Goal: Task Accomplishment & Management: Use online tool/utility

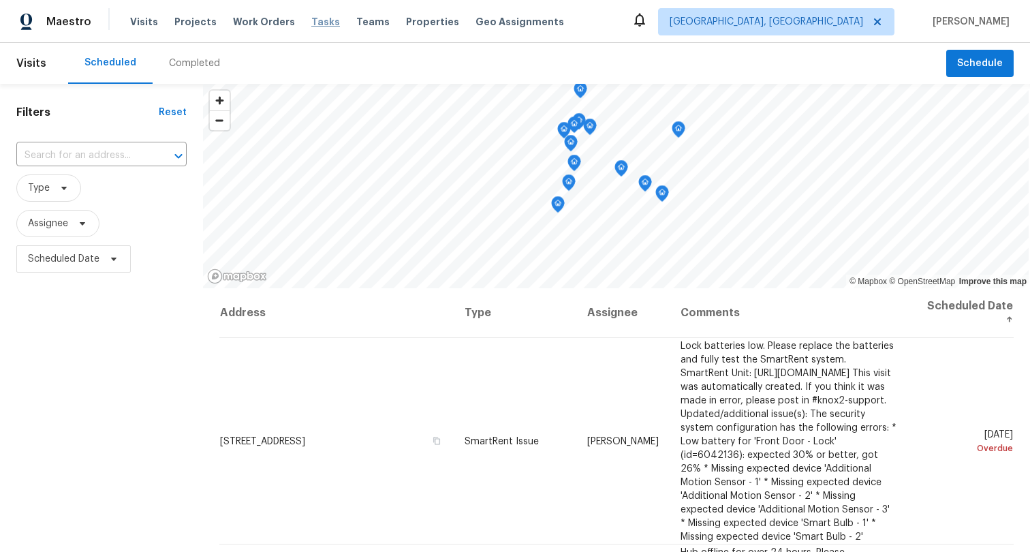
click at [311, 18] on span "Tasks" at bounding box center [325, 22] width 29 height 10
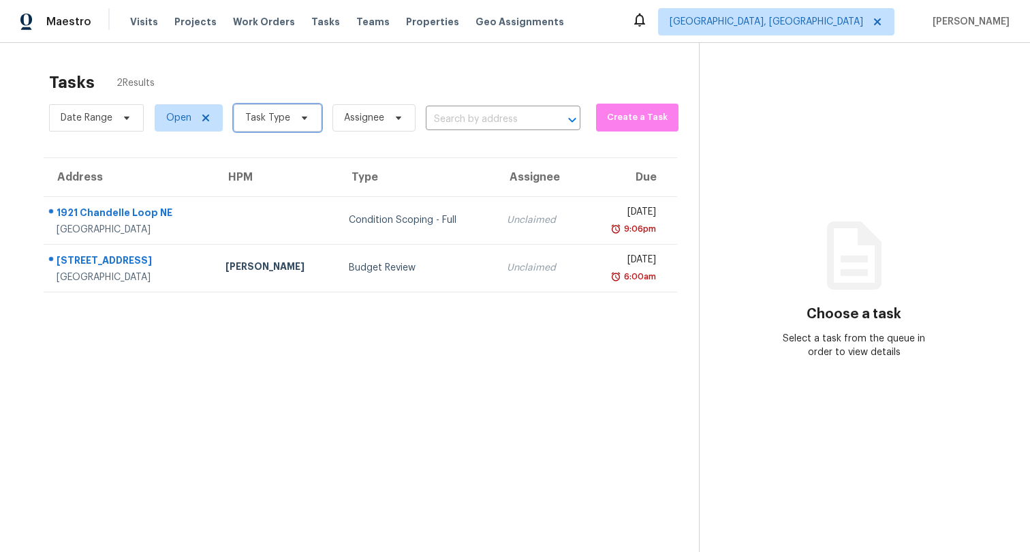
click at [278, 119] on span "Task Type" at bounding box center [267, 118] width 45 height 14
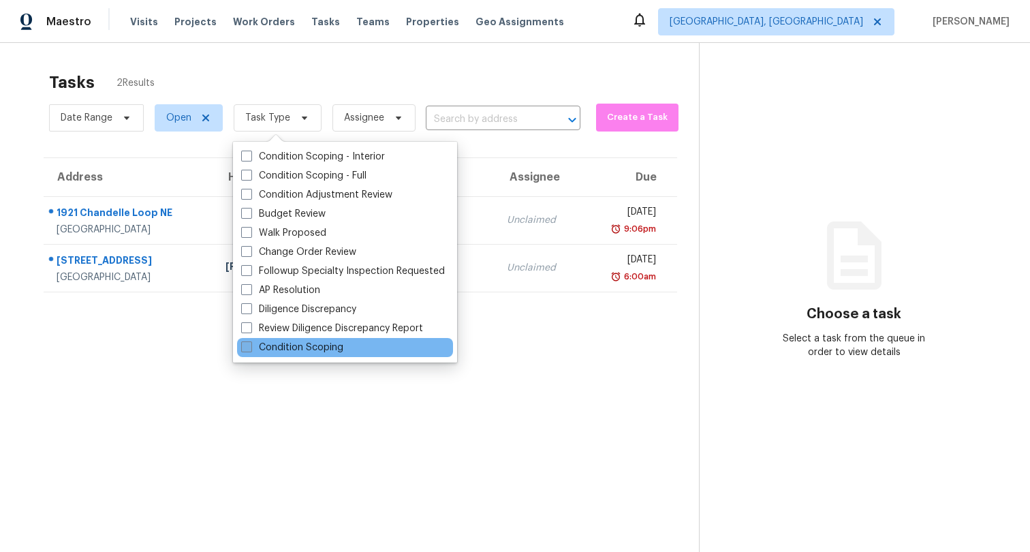
click at [316, 349] on label "Condition Scoping" at bounding box center [292, 348] width 102 height 14
click at [250, 349] on input "Condition Scoping" at bounding box center [245, 345] width 9 height 9
checkbox input "true"
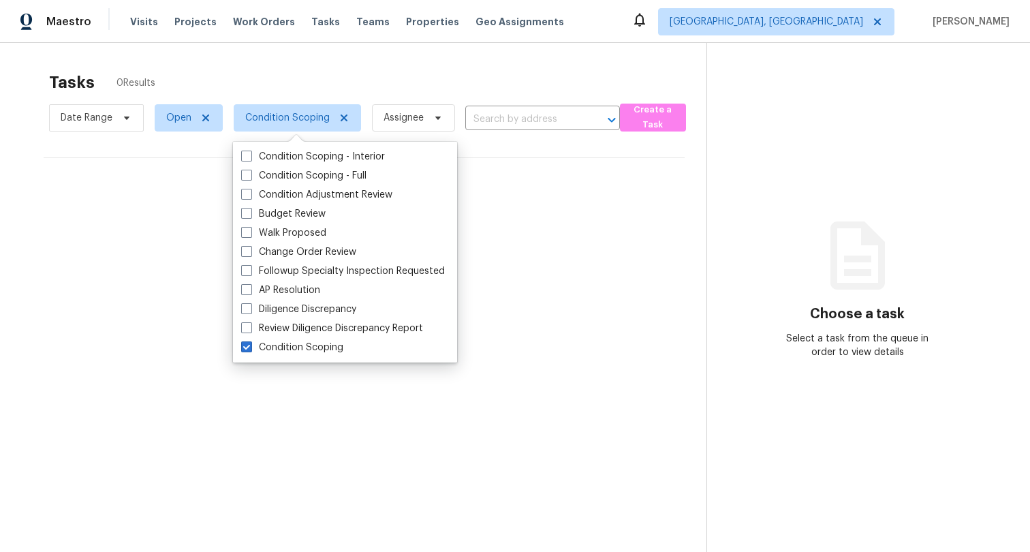
click at [706, 35] on div "Maestro Visits Projects Work Orders Tasks Teams Properties Geo Assignments [GEO…" at bounding box center [515, 21] width 1030 height 43
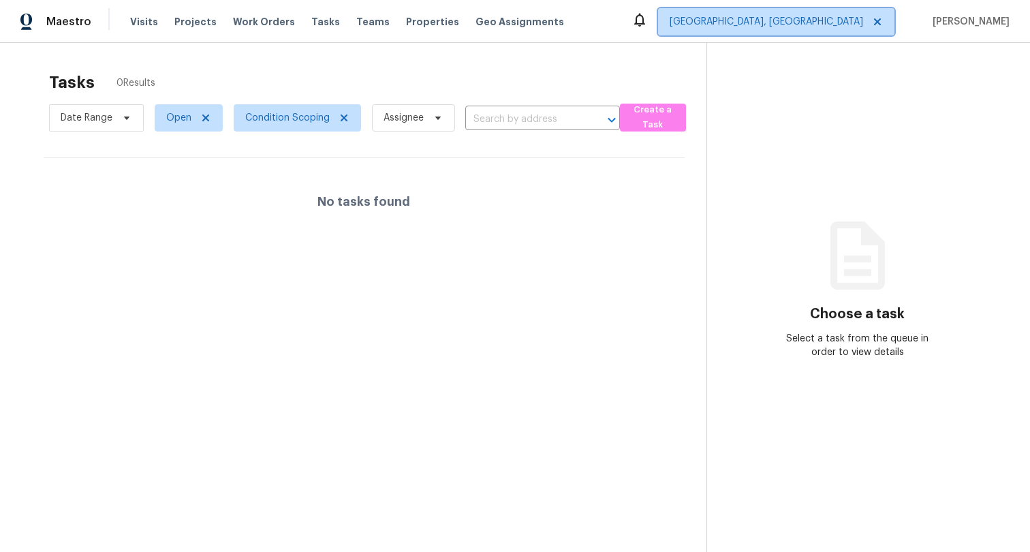
click at [804, 32] on span "[GEOGRAPHIC_DATA], [GEOGRAPHIC_DATA]" at bounding box center [776, 21] width 236 height 27
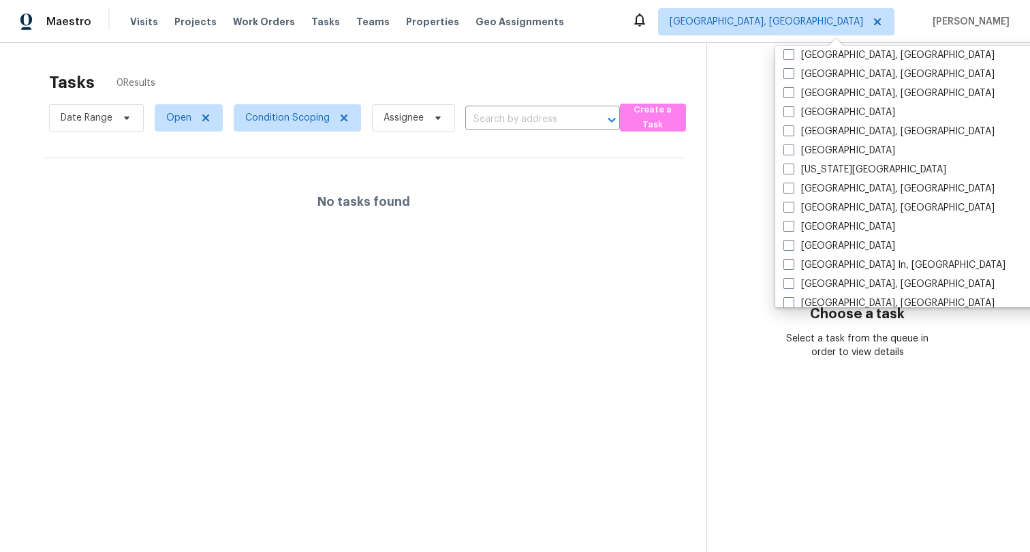
scroll to position [913, 0]
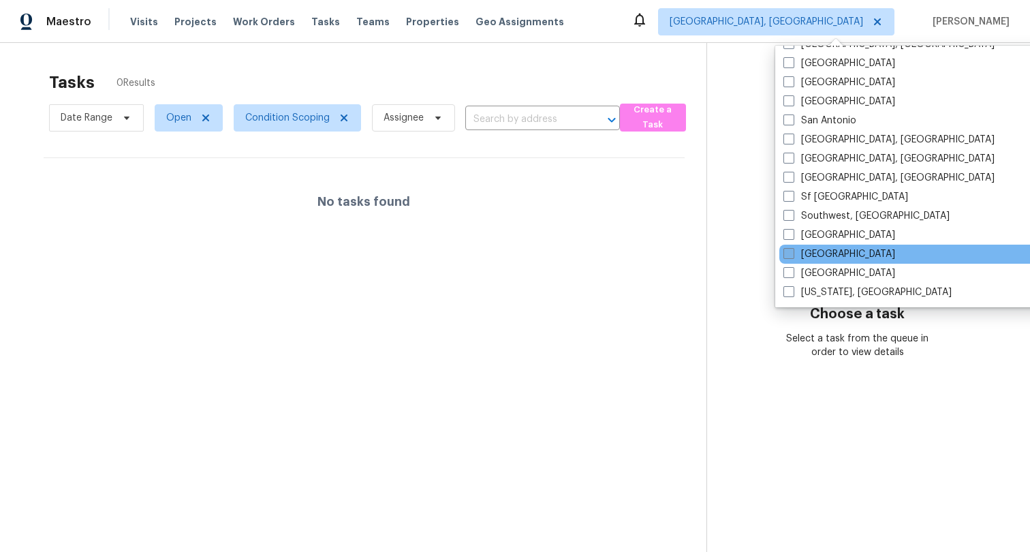
click at [814, 247] on label "[GEOGRAPHIC_DATA]" at bounding box center [839, 254] width 112 height 14
click at [792, 247] on input "[GEOGRAPHIC_DATA]" at bounding box center [787, 251] width 9 height 9
checkbox input "true"
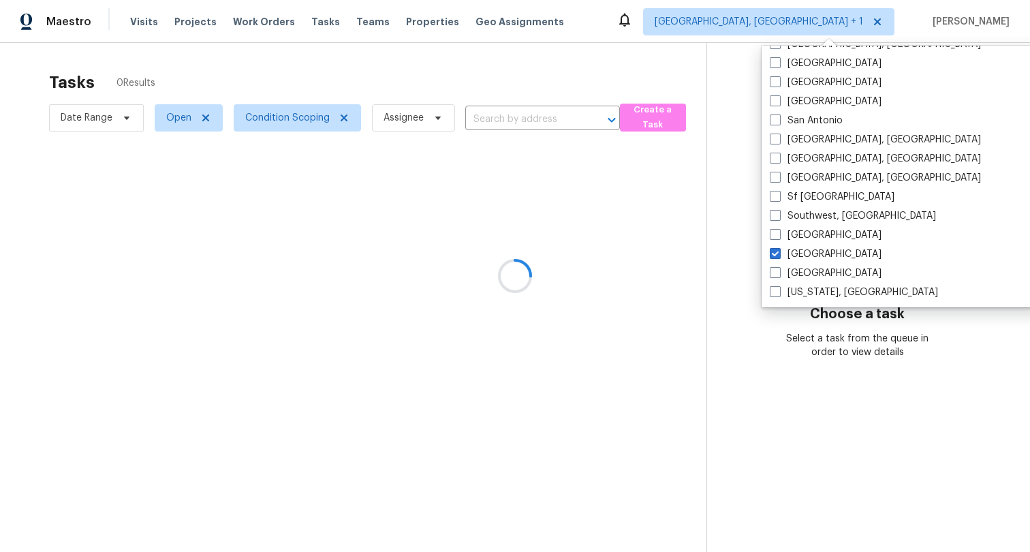
click at [668, 27] on div at bounding box center [515, 276] width 1030 height 552
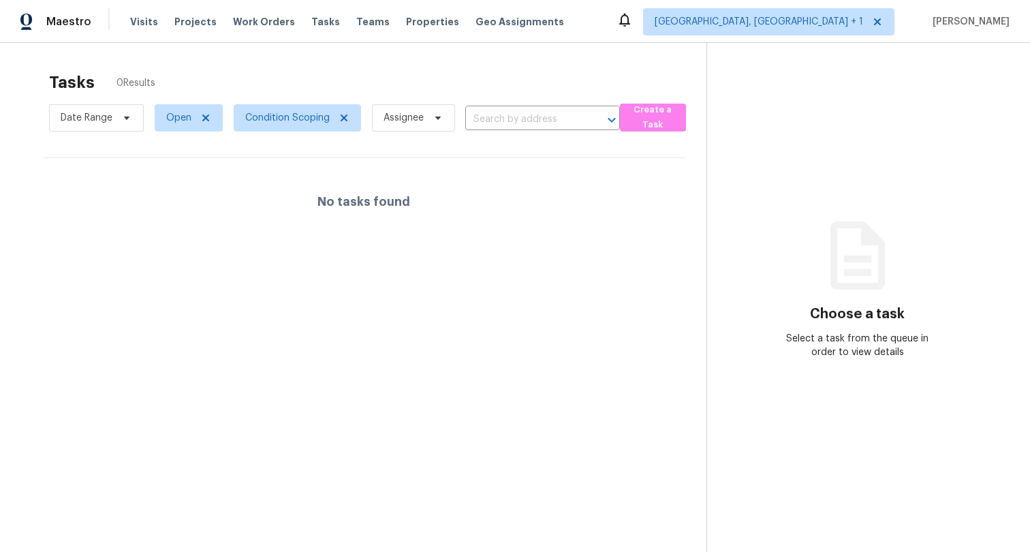
click at [646, 52] on div "Tasks 0 Results Date Range Open Condition Scoping Assignee ​ Create a Task No t…" at bounding box center [515, 319] width 1030 height 552
click at [807, 22] on span "[GEOGRAPHIC_DATA], [GEOGRAPHIC_DATA] + 1" at bounding box center [758, 22] width 208 height 14
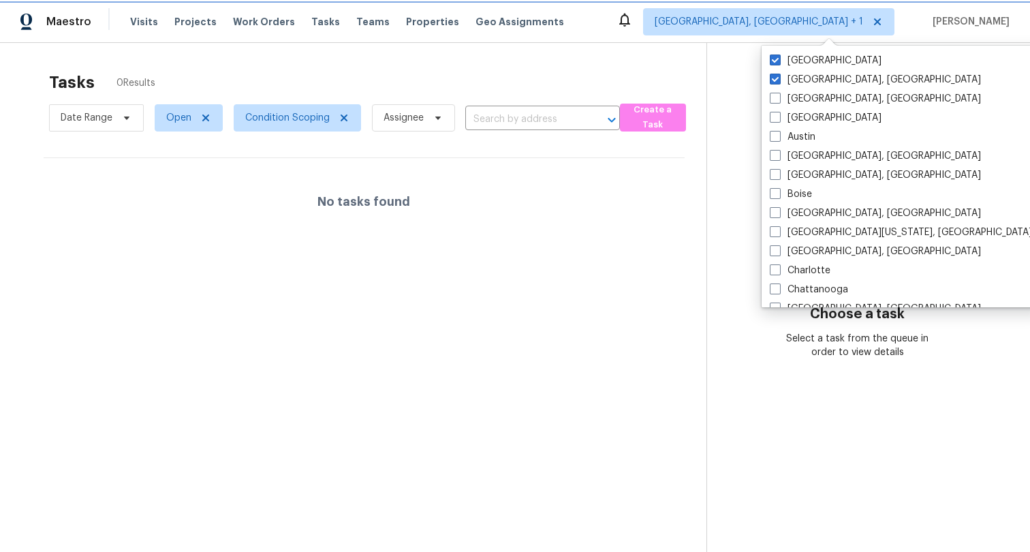
click at [807, 22] on span "[GEOGRAPHIC_DATA], [GEOGRAPHIC_DATA] + 1" at bounding box center [758, 22] width 208 height 14
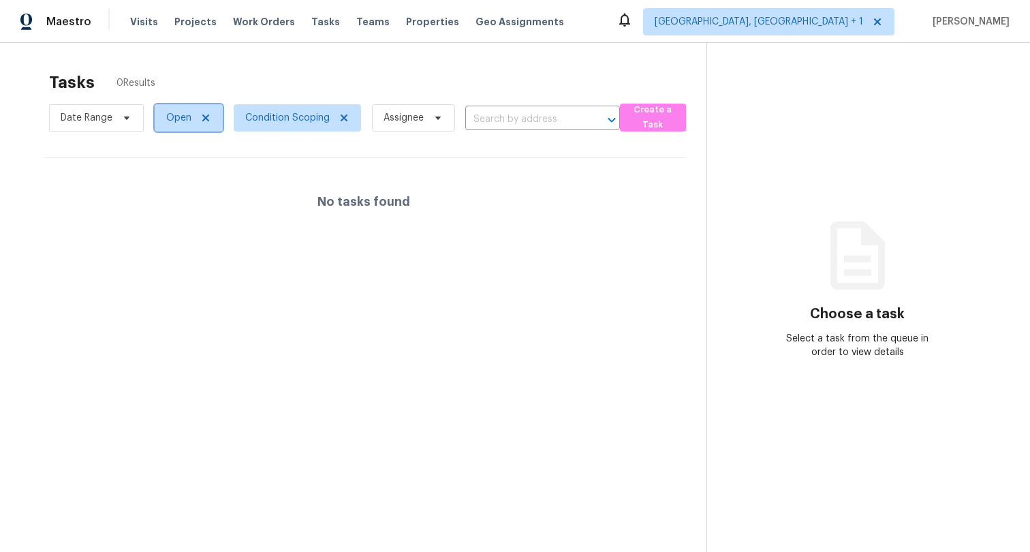
click at [212, 109] on span "Open" at bounding box center [189, 117] width 68 height 27
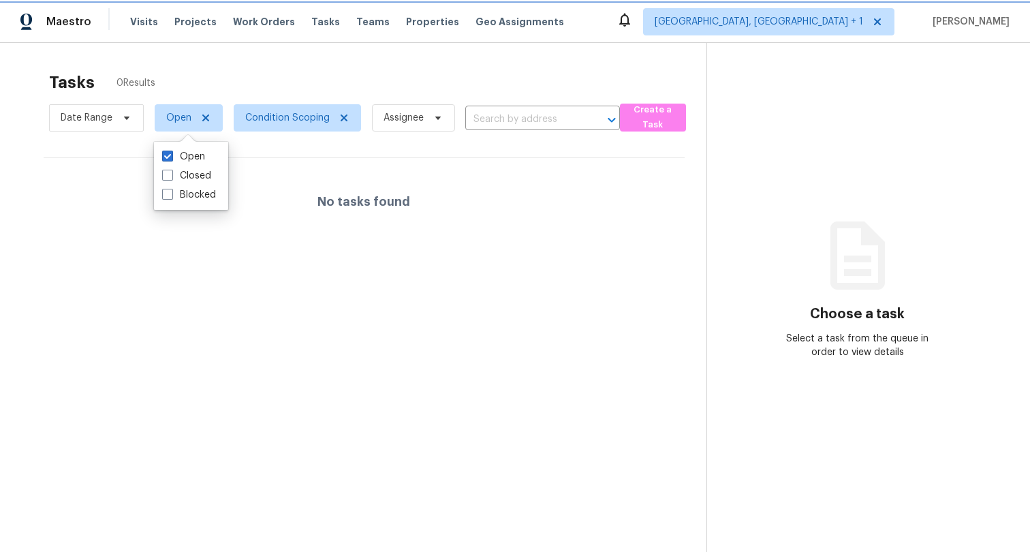
click at [205, 116] on icon at bounding box center [205, 117] width 11 height 11
checkbox input "false"
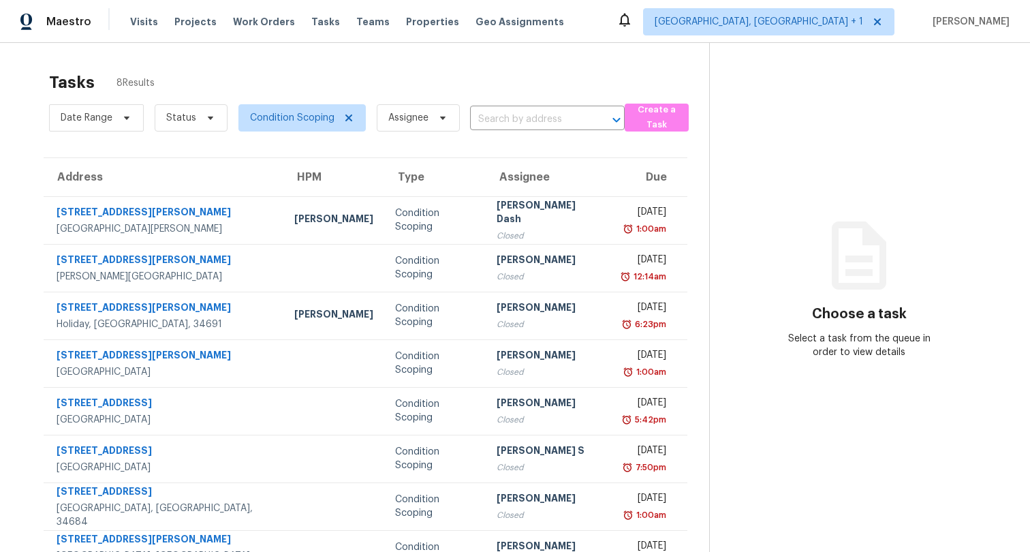
click at [586, 70] on div "Tasks 8 Results" at bounding box center [379, 82] width 660 height 35
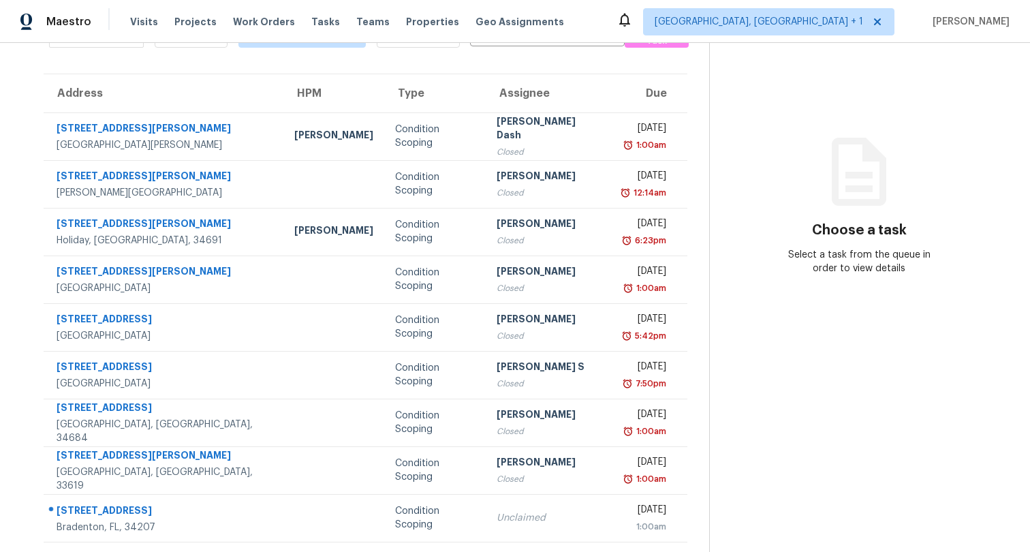
scroll to position [95, 0]
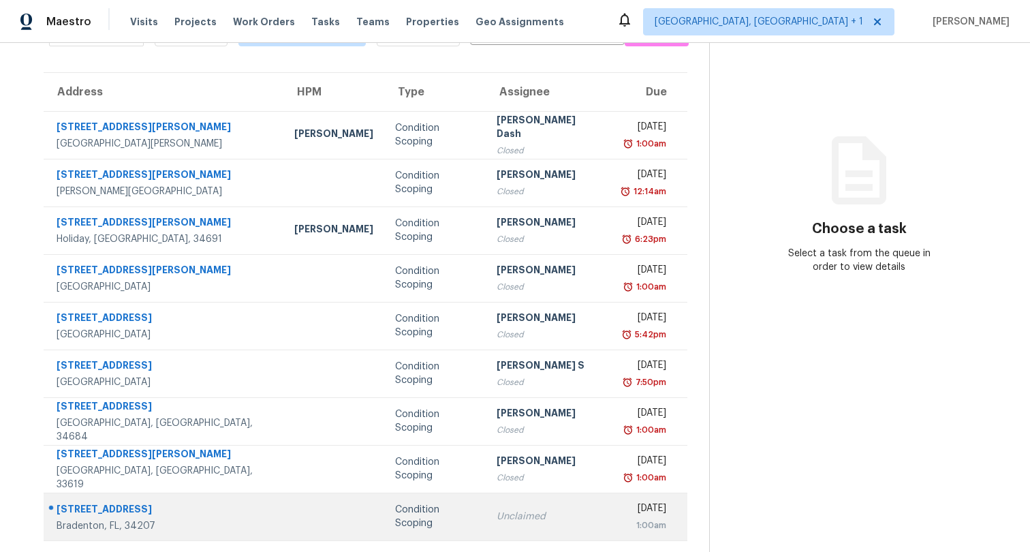
click at [486, 498] on td "Unclaimed" at bounding box center [548, 516] width 125 height 48
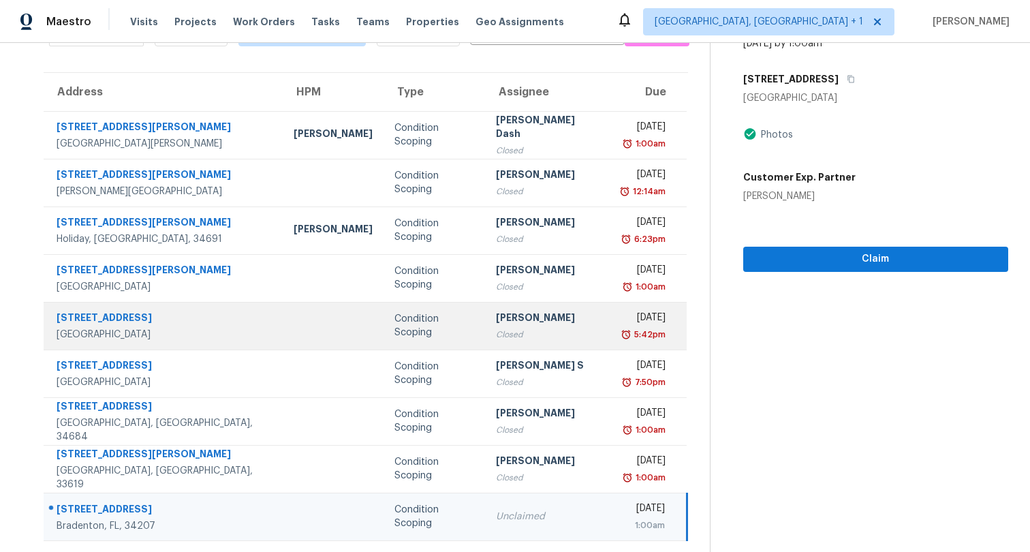
scroll to position [0, 0]
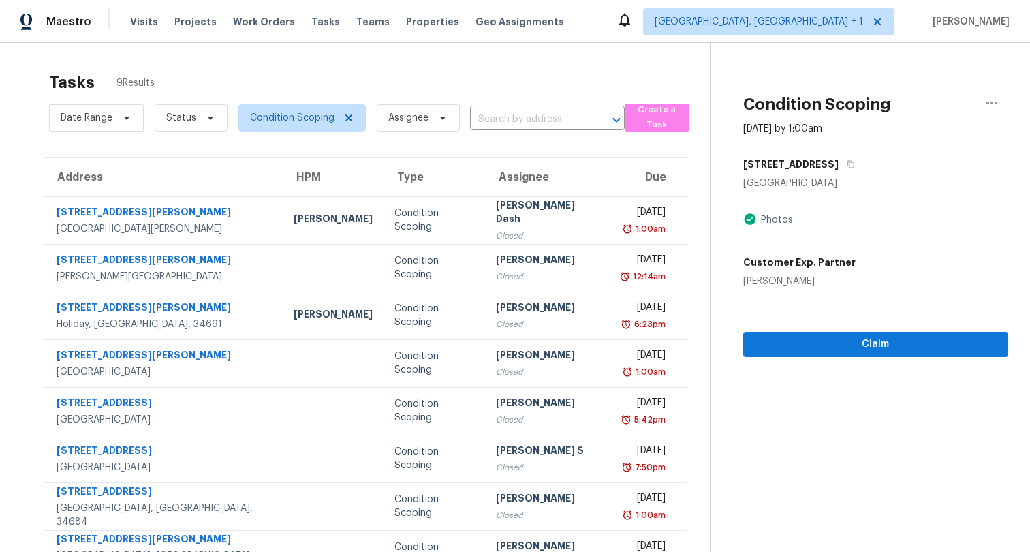
click at [137, 82] on span "9 Results" at bounding box center [135, 83] width 38 height 14
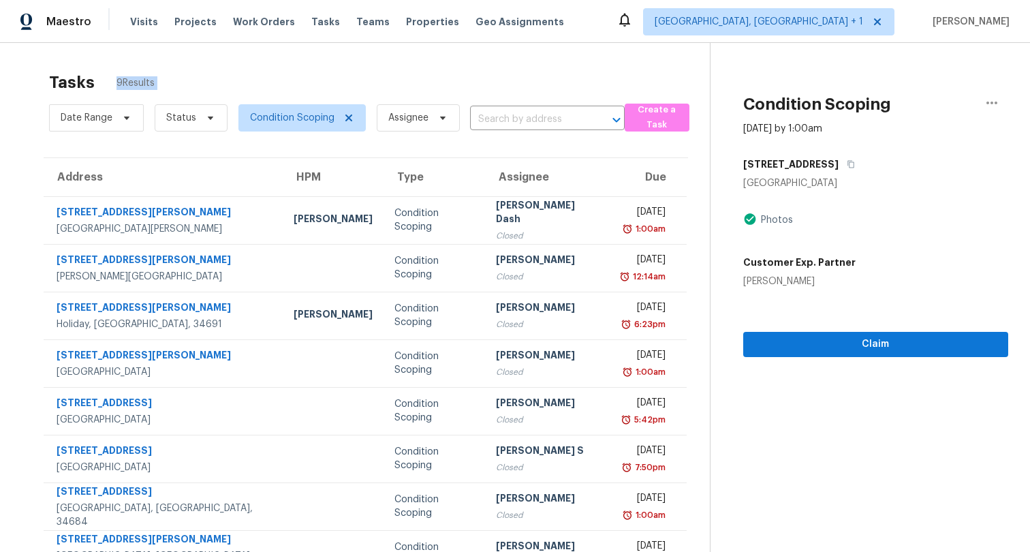
click at [131, 82] on span "9 Results" at bounding box center [135, 83] width 38 height 14
